Goal: Information Seeking & Learning: Learn about a topic

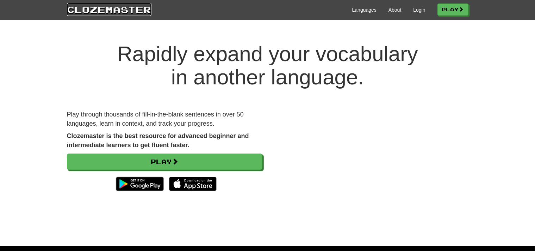
click at [125, 10] on link "Clozemaster" at bounding box center [109, 9] width 85 height 13
click at [419, 9] on link "Login" at bounding box center [419, 9] width 12 height 7
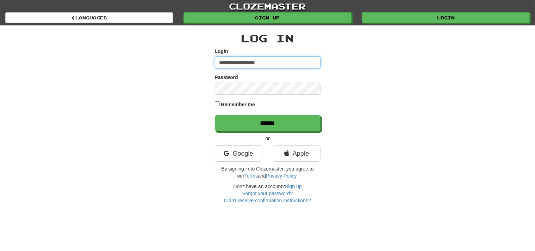
type input "**********"
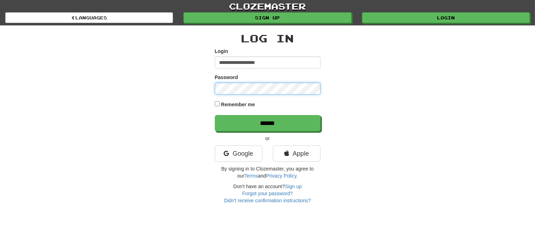
click at [215, 115] on input "******" at bounding box center [268, 123] width 106 height 16
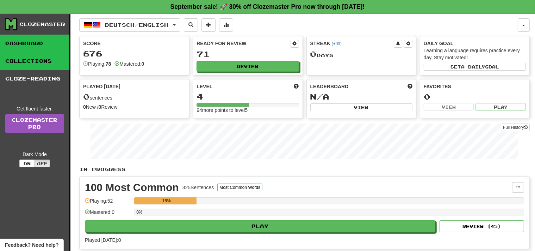
click at [13, 61] on link "Collections" at bounding box center [34, 61] width 69 height 18
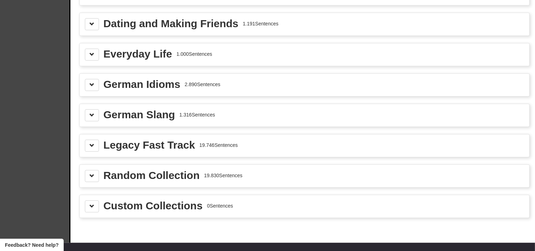
scroll to position [909, 0]
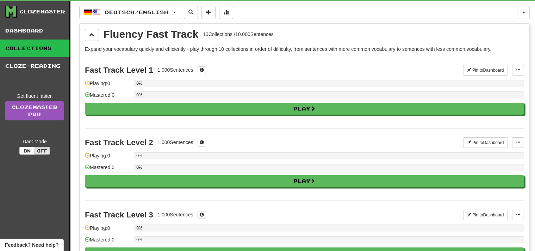
scroll to position [0, 0]
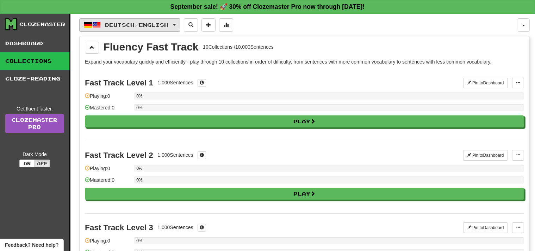
click at [149, 23] on span "Deutsch / English" at bounding box center [136, 25] width 63 height 6
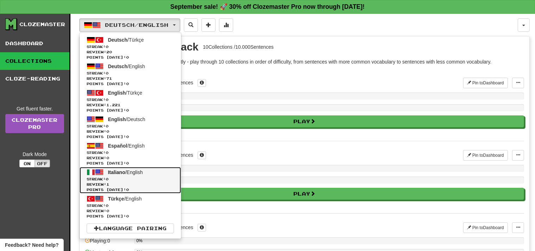
click at [147, 171] on link "Italiano / English Streak: 0 Review: 1 Points today: 0" at bounding box center [131, 180] width 102 height 26
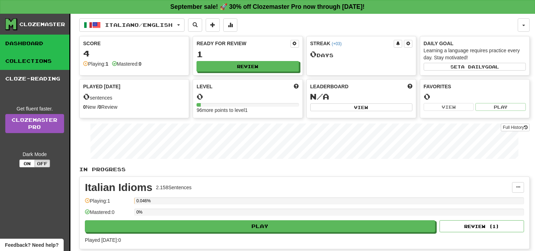
click at [53, 62] on link "Collections" at bounding box center [34, 61] width 69 height 18
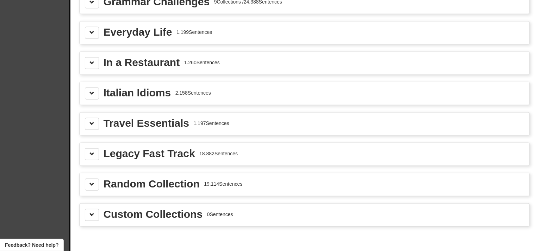
scroll to position [851, 0]
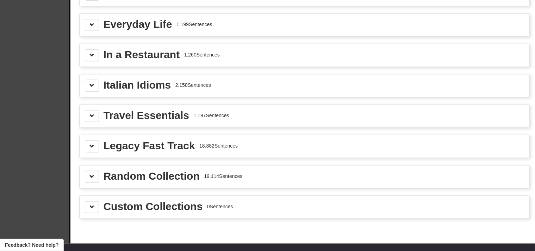
click at [84, 85] on div "Italian Idioms 2.158 Sentences" at bounding box center [305, 85] width 450 height 23
click at [90, 83] on span at bounding box center [92, 85] width 5 height 5
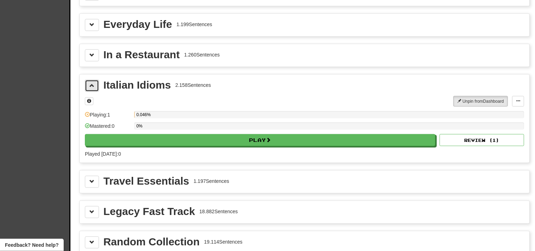
click at [90, 83] on span at bounding box center [92, 85] width 5 height 5
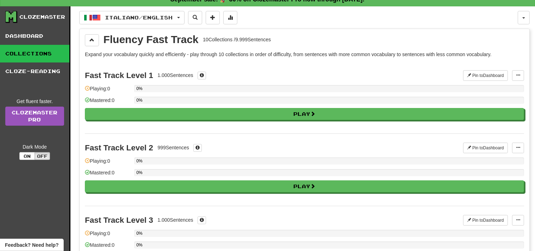
scroll to position [0, 0]
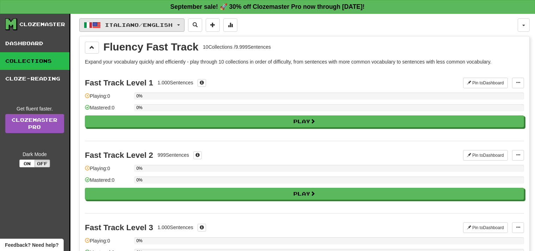
click at [108, 27] on span "Italiano / English" at bounding box center [139, 25] width 68 height 6
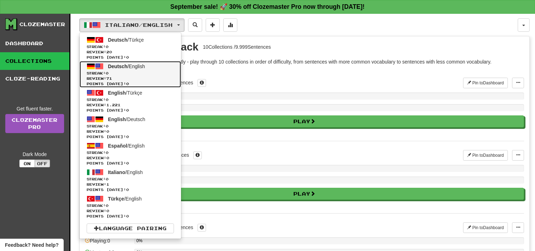
click at [122, 80] on span "Review: 71" at bounding box center [130, 78] width 87 height 5
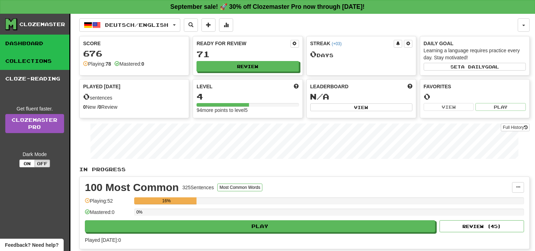
click at [50, 60] on link "Collections" at bounding box center [34, 61] width 69 height 18
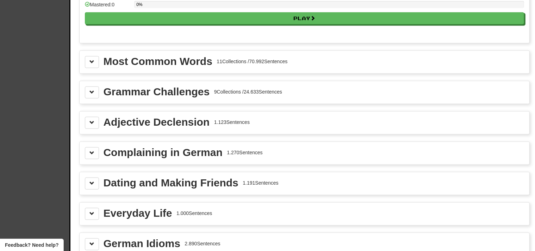
scroll to position [742, 0]
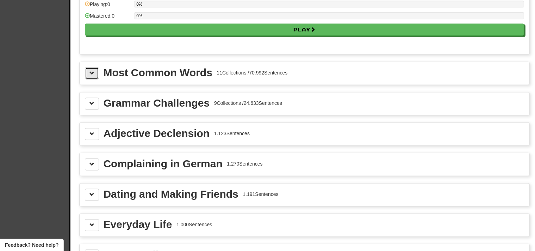
click at [90, 70] on span at bounding box center [92, 72] width 5 height 5
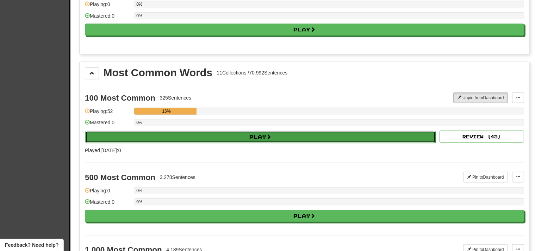
click at [328, 131] on button "Play" at bounding box center [260, 137] width 351 height 12
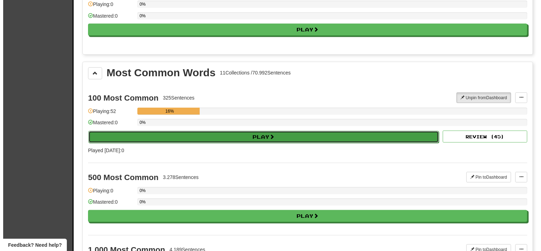
select select "**"
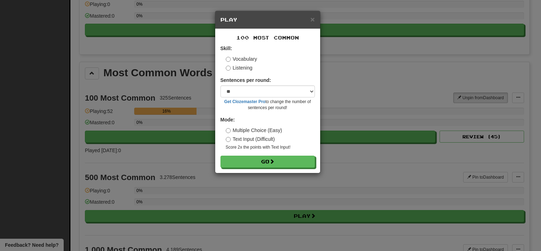
click at [346, 157] on div "× Play 100 Most Common Skill: Vocabulary Listening Sentences per round: * ** **…" at bounding box center [270, 125] width 541 height 251
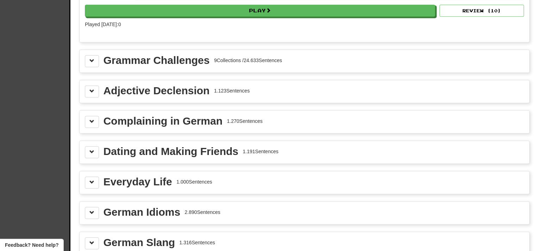
scroll to position [1625, 0]
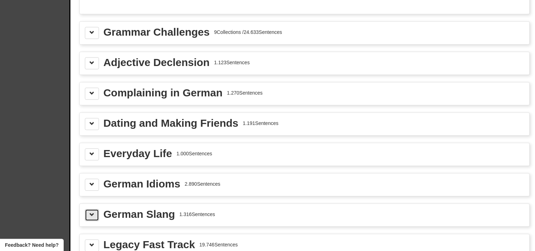
click at [92, 209] on button at bounding box center [92, 215] width 14 height 12
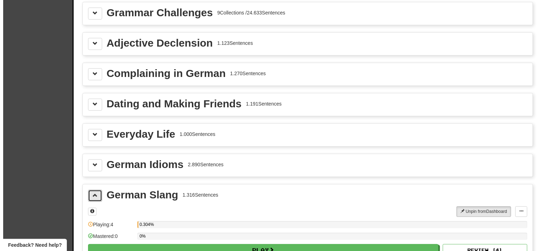
scroll to position [1713, 0]
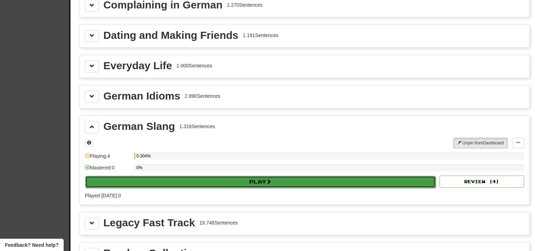
click at [365, 176] on button "Play" at bounding box center [260, 182] width 351 height 12
select select "**"
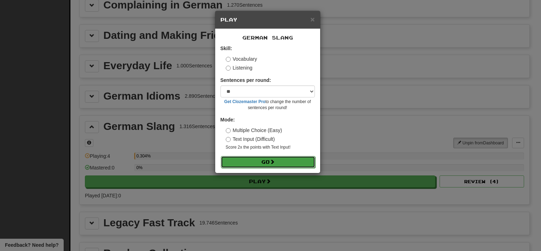
click at [289, 160] on button "Go" at bounding box center [268, 162] width 94 height 12
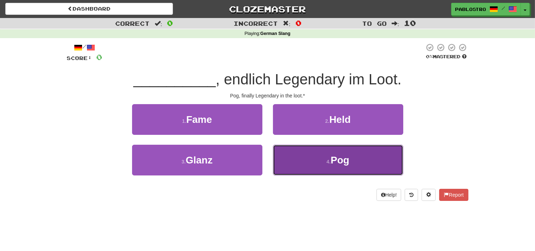
click at [302, 171] on button "4 . Pog" at bounding box center [338, 159] width 130 height 31
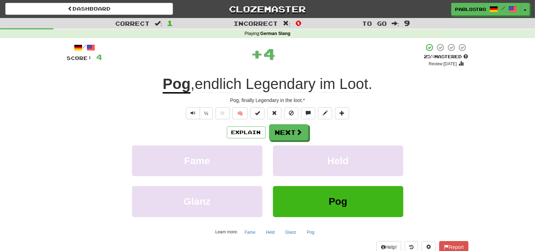
click at [178, 88] on u "Pog" at bounding box center [177, 84] width 28 height 18
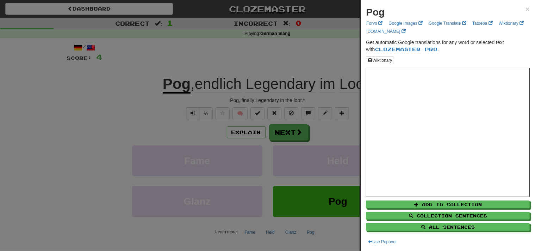
drag, startPoint x: 165, startPoint y: 133, endPoint x: 170, endPoint y: 129, distance: 6.5
click at [165, 133] on div at bounding box center [267, 125] width 535 height 251
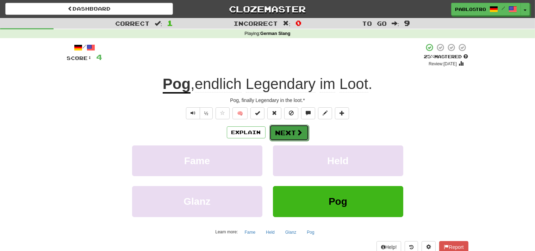
click at [282, 132] on button "Next" at bounding box center [289, 132] width 39 height 16
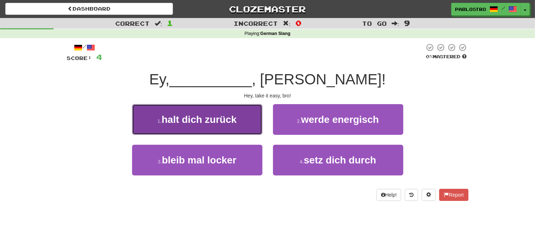
click at [240, 127] on button "1 . halt dich zurück" at bounding box center [197, 119] width 130 height 31
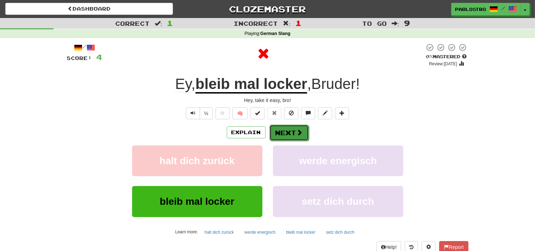
click at [293, 136] on button "Next" at bounding box center [289, 132] width 39 height 16
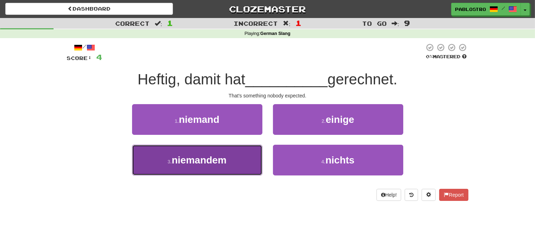
click at [250, 163] on button "3 . niemandem" at bounding box center [197, 159] width 130 height 31
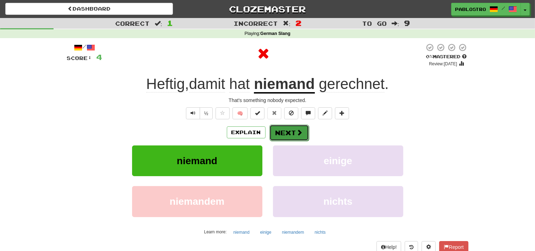
click at [280, 132] on button "Next" at bounding box center [289, 132] width 39 height 16
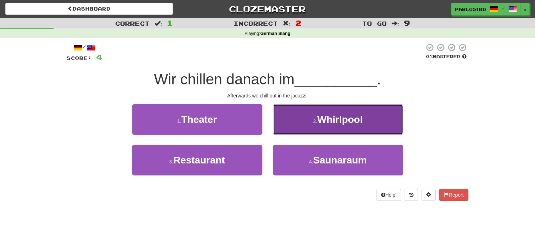
click at [305, 132] on button "2 . Whirlpool" at bounding box center [338, 119] width 130 height 31
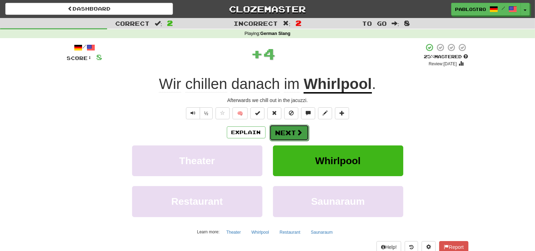
click at [288, 134] on button "Next" at bounding box center [289, 132] width 39 height 16
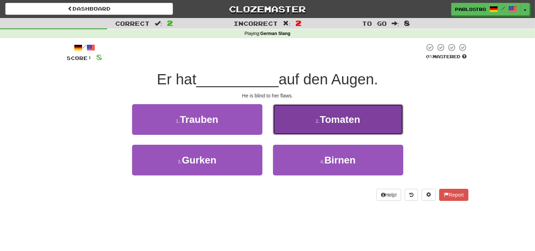
click at [296, 131] on button "2 . Tomaten" at bounding box center [338, 119] width 130 height 31
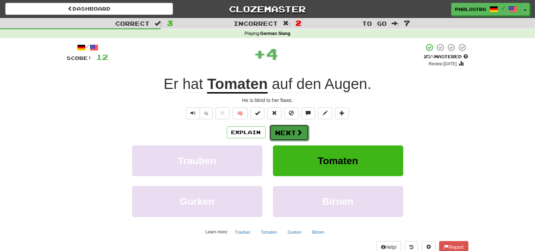
click at [276, 131] on button "Next" at bounding box center [289, 132] width 39 height 16
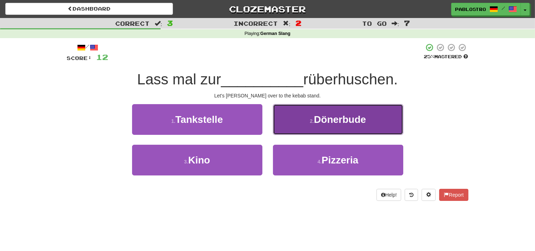
click at [287, 128] on button "2 . Dönerbude" at bounding box center [338, 119] width 130 height 31
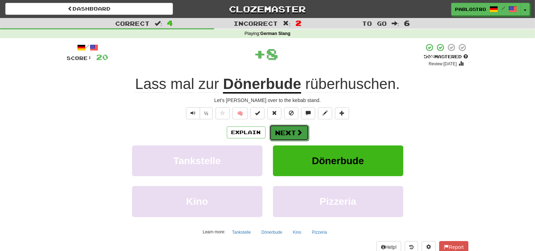
click at [303, 134] on button "Next" at bounding box center [289, 132] width 39 height 16
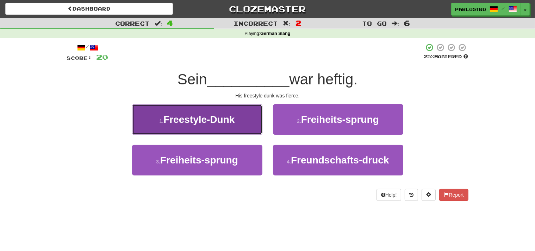
click at [249, 131] on button "1 . Freestyle-Dunk" at bounding box center [197, 119] width 130 height 31
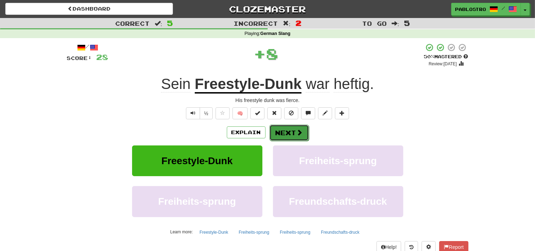
click at [301, 134] on span at bounding box center [300, 132] width 6 height 6
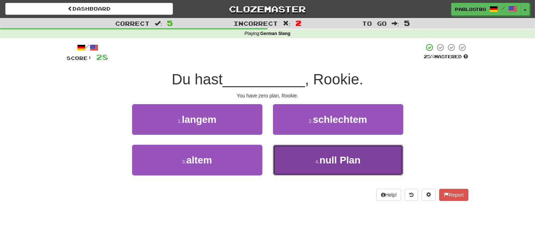
click at [300, 159] on button "4 . null Plan" at bounding box center [338, 159] width 130 height 31
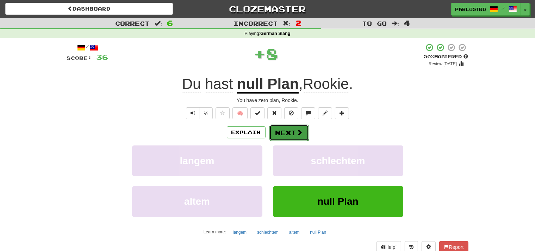
click at [289, 136] on button "Next" at bounding box center [289, 132] width 39 height 16
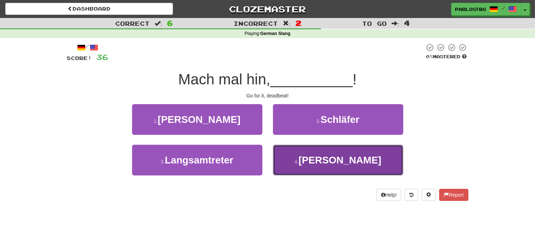
click at [291, 161] on button "4 . Trödler" at bounding box center [338, 159] width 130 height 31
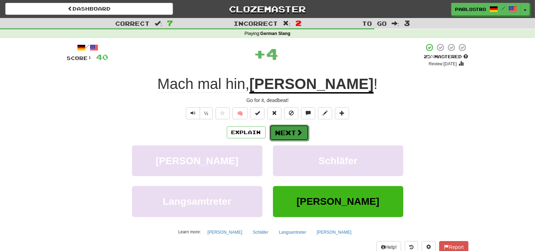
click at [293, 136] on button "Next" at bounding box center [289, 132] width 39 height 16
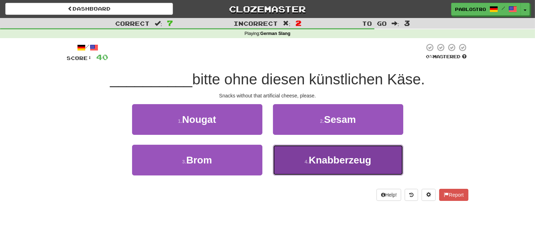
click at [284, 154] on button "4 . Knabberzeug" at bounding box center [338, 159] width 130 height 31
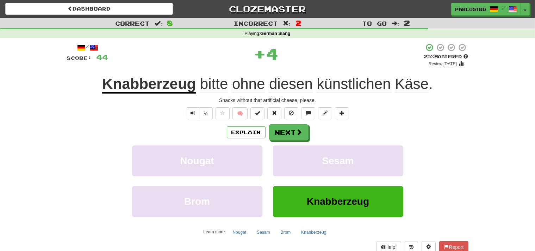
click at [167, 83] on u "Knabberzeug" at bounding box center [149, 84] width 94 height 18
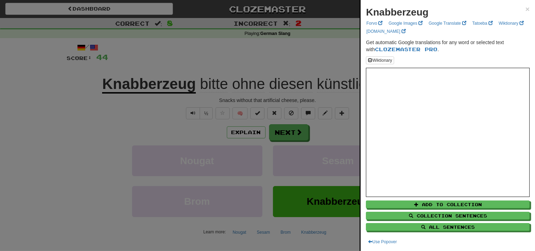
click at [259, 173] on div at bounding box center [267, 125] width 535 height 251
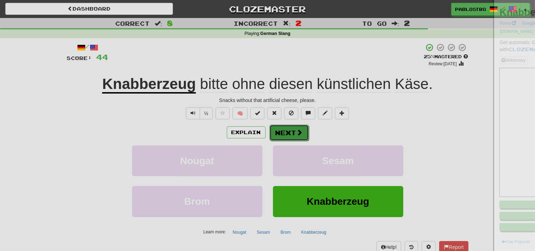
click at [293, 136] on button "Next" at bounding box center [289, 132] width 39 height 16
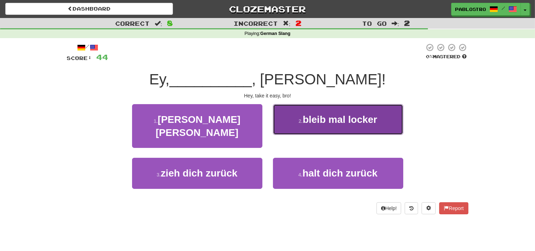
click at [294, 121] on button "2 . bleib mal locker" at bounding box center [338, 119] width 130 height 31
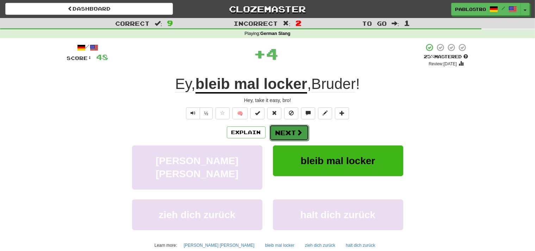
click at [294, 133] on button "Next" at bounding box center [289, 132] width 39 height 16
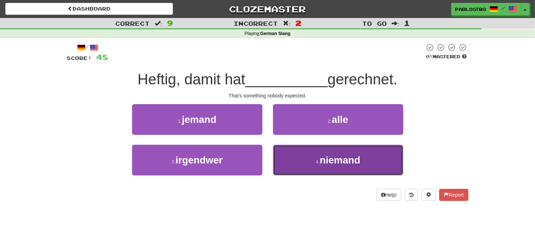
click at [303, 152] on button "4 . niemand" at bounding box center [338, 159] width 130 height 31
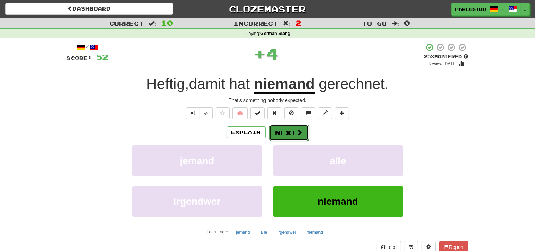
click at [295, 139] on button "Next" at bounding box center [289, 132] width 39 height 16
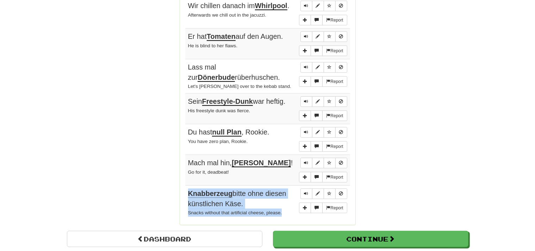
scroll to position [581, 0]
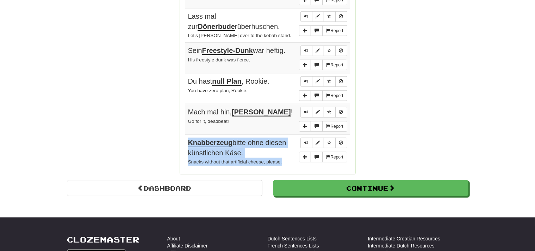
drag, startPoint x: 185, startPoint y: 150, endPoint x: 288, endPoint y: 152, distance: 102.6
click at [288, 152] on tbody "Report Pog , endlich Legendary im Loot. Pog, finally Legendary in the loot.* Re…" at bounding box center [267, 8] width 165 height 320
copy td "Knabberzeug bitte ohne diesen künstlichen Käse. Snacks without that artificial …"
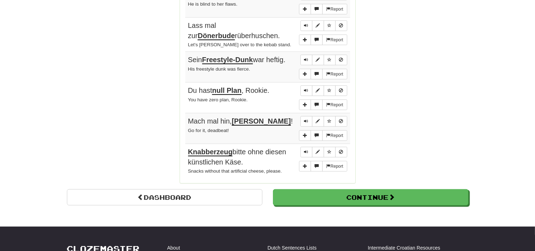
scroll to position [562, 0]
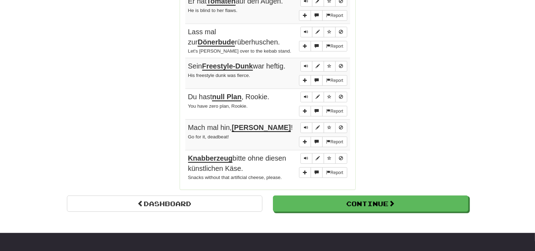
drag, startPoint x: 534, startPoint y: 176, endPoint x: 531, endPoint y: 37, distance: 138.9
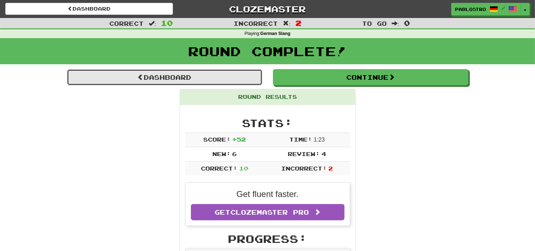
click at [247, 71] on link "Dashboard" at bounding box center [165, 77] width 196 height 16
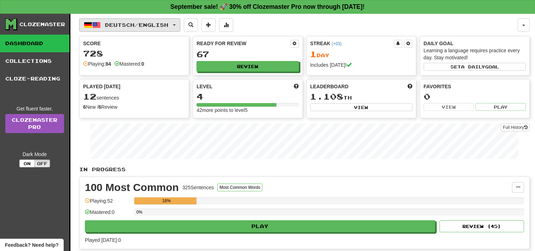
click at [156, 23] on span "Deutsch / English" at bounding box center [136, 25] width 63 height 6
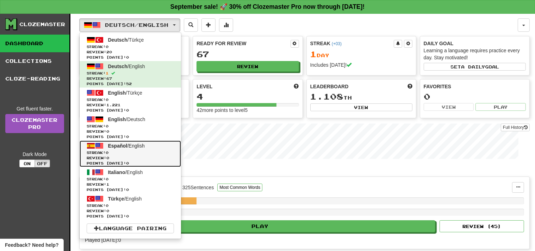
click at [154, 148] on link "Español / English Streak: 0 Review: 0 Points today: 0" at bounding box center [131, 153] width 102 height 26
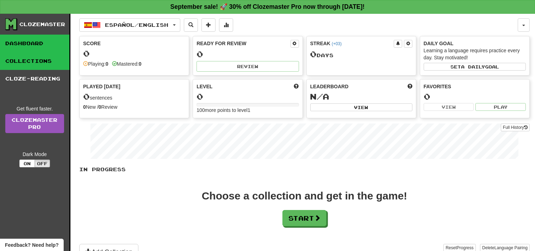
click at [55, 67] on link "Collections" at bounding box center [34, 61] width 69 height 18
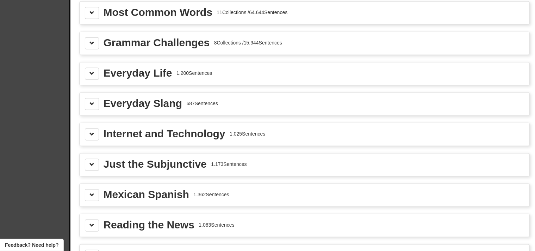
scroll to position [800, 0]
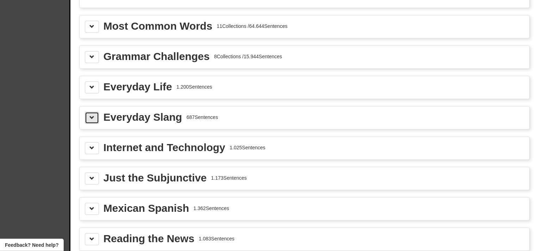
click at [94, 115] on span at bounding box center [92, 117] width 5 height 5
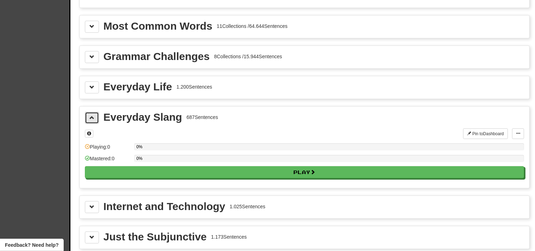
click at [94, 115] on span at bounding box center [92, 117] width 5 height 5
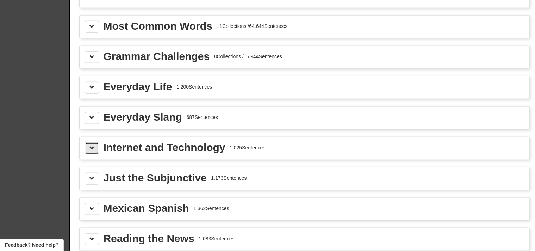
click at [92, 145] on span at bounding box center [92, 147] width 5 height 5
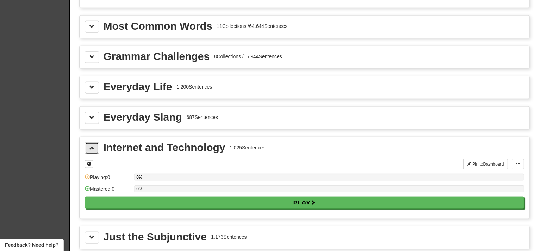
click at [92, 145] on span at bounding box center [92, 147] width 5 height 5
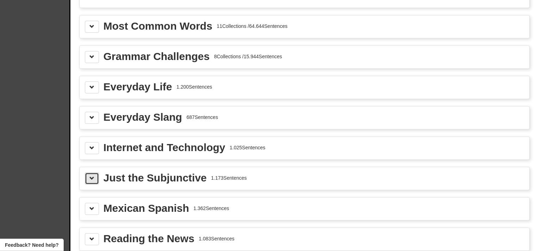
click at [91, 176] on span at bounding box center [92, 178] width 5 height 5
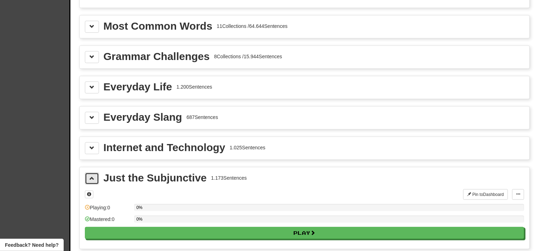
click at [91, 176] on span at bounding box center [92, 178] width 5 height 5
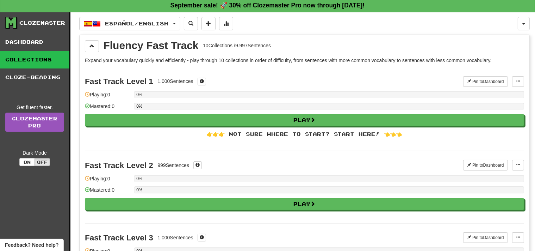
scroll to position [0, 0]
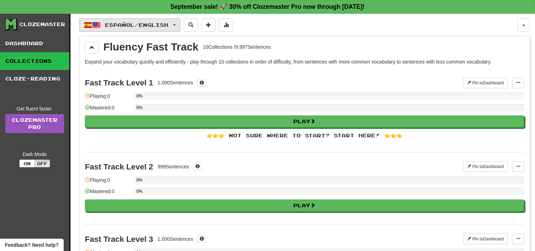
click at [133, 27] on span "Español / English" at bounding box center [136, 25] width 63 height 6
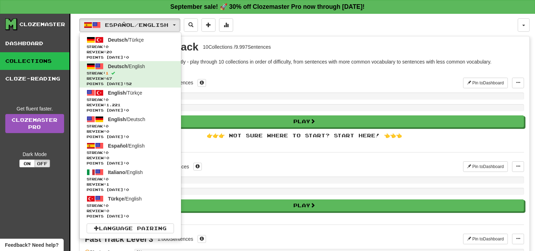
click at [124, 234] on ul "Deutsch / Türkçe Streak: 0 Review: 20 Points today: 0 Deutsch / English Streak:…" at bounding box center [130, 135] width 102 height 206
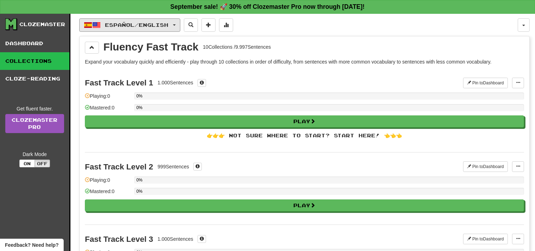
click at [151, 27] on span "Español / English" at bounding box center [136, 25] width 63 height 6
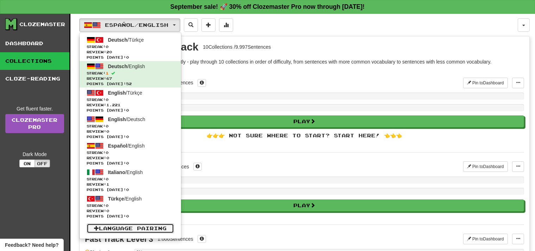
click at [149, 228] on link "Language Pairing" at bounding box center [130, 228] width 87 height 10
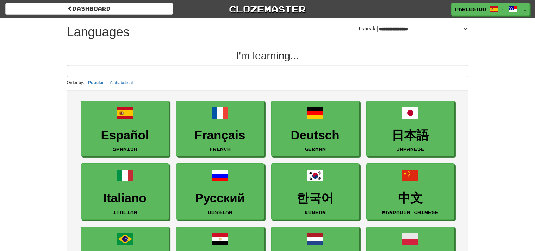
select select "*******"
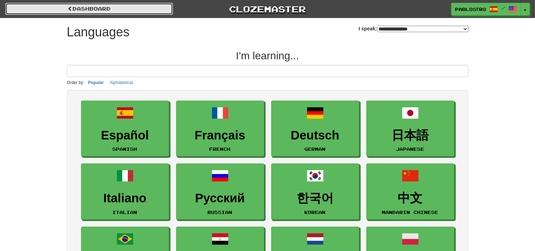
click at [128, 10] on link "dashboard" at bounding box center [89, 9] width 168 height 12
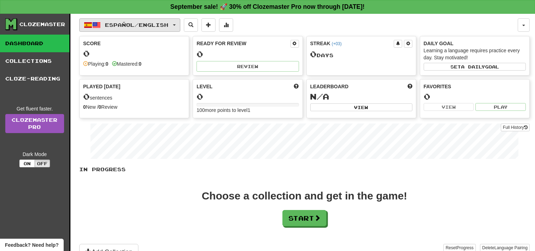
click at [178, 29] on button "Español / English" at bounding box center [129, 24] width 101 height 13
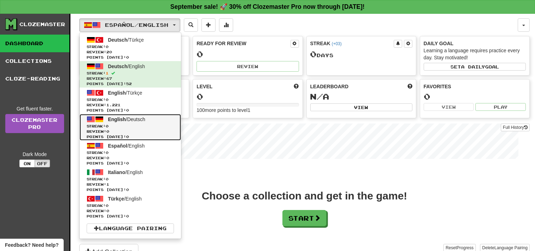
click at [157, 116] on link "English / Deutsch Streak: 0 Review: 0 Points [DATE]: 0" at bounding box center [131, 127] width 102 height 26
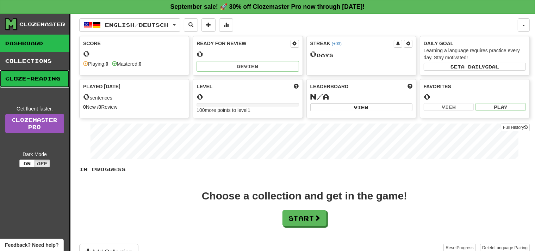
click at [46, 75] on link "Cloze-Reading" at bounding box center [34, 79] width 69 height 18
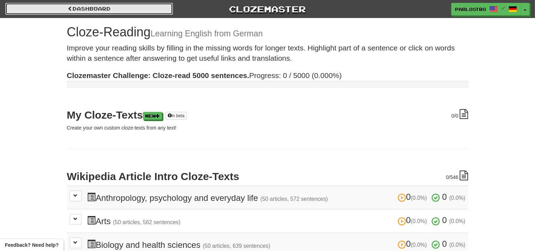
click at [26, 10] on link "Dashboard" at bounding box center [89, 9] width 168 height 12
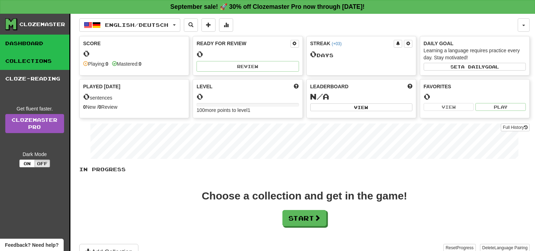
click at [43, 62] on link "Collections" at bounding box center [34, 61] width 69 height 18
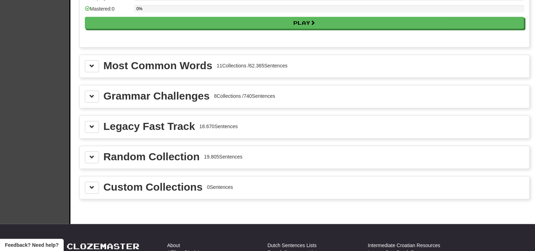
scroll to position [756, 0]
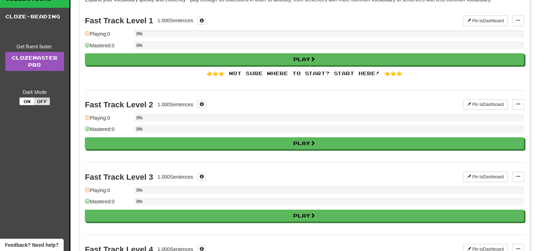
scroll to position [0, 0]
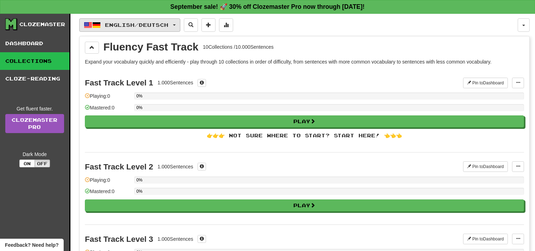
click at [155, 25] on span "English / Deutsch" at bounding box center [136, 25] width 63 height 6
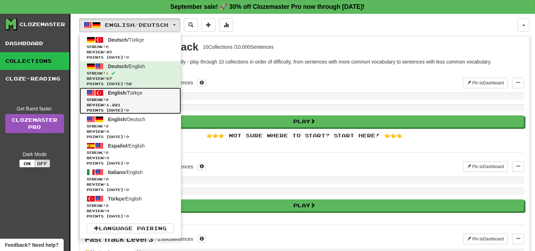
click at [154, 97] on span "Streak: 0" at bounding box center [130, 99] width 87 height 5
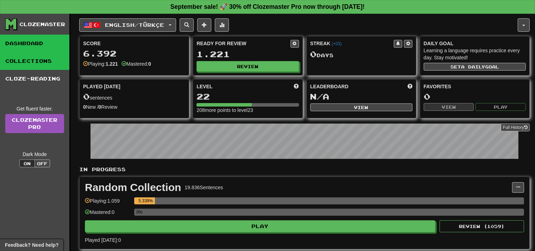
click at [54, 62] on link "Collections" at bounding box center [34, 61] width 69 height 18
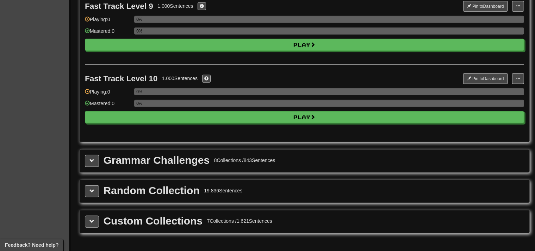
scroll to position [696, 0]
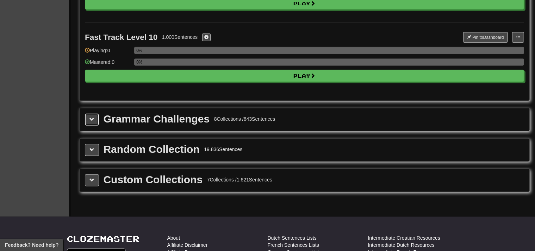
click at [90, 117] on span at bounding box center [92, 119] width 5 height 5
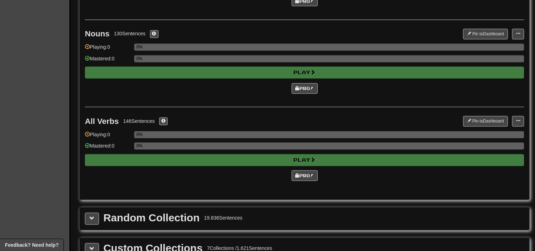
scroll to position [0, 0]
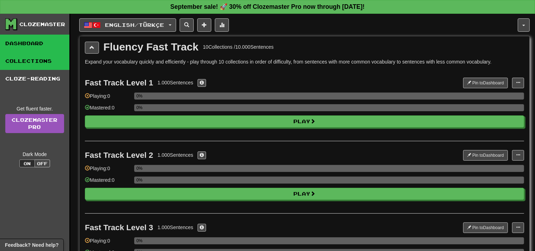
click at [55, 47] on link "Dashboard" at bounding box center [34, 44] width 69 height 18
